Goal: Navigation & Orientation: Find specific page/section

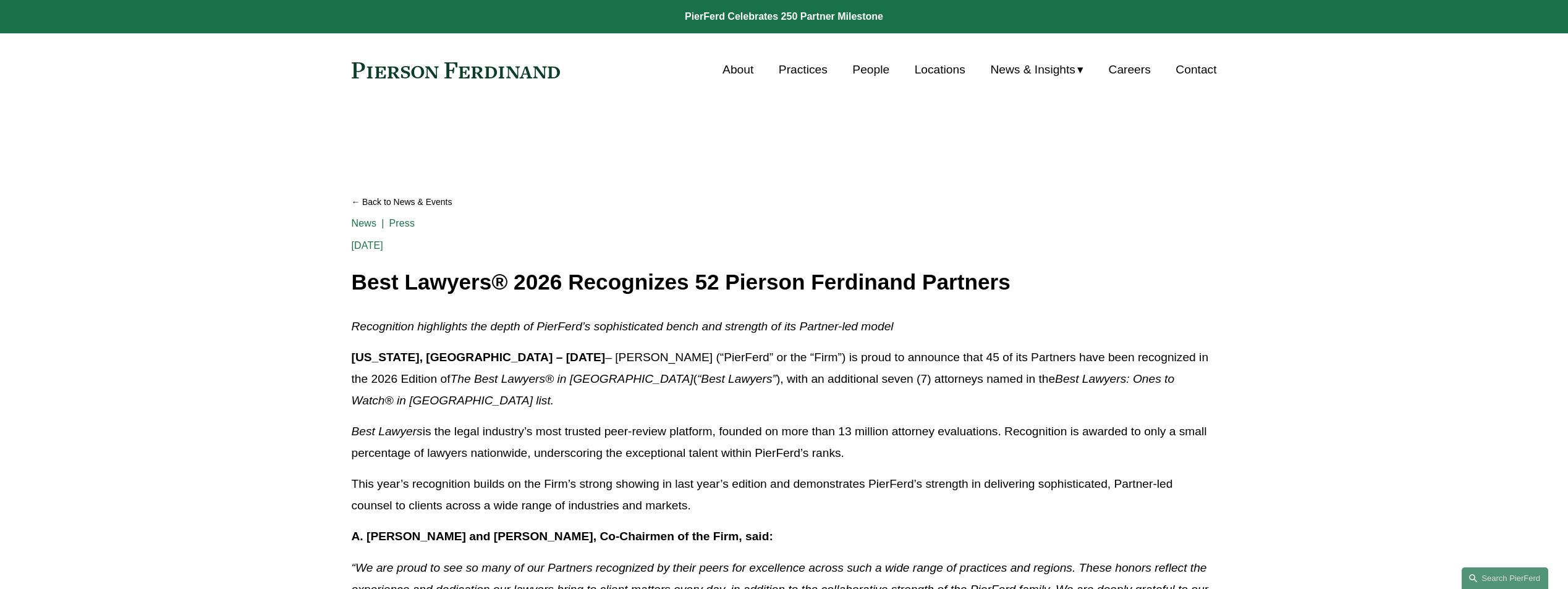
click at [739, 66] on link "About" at bounding box center [737, 69] width 31 height 24
